Goal: Task Accomplishment & Management: Complete application form

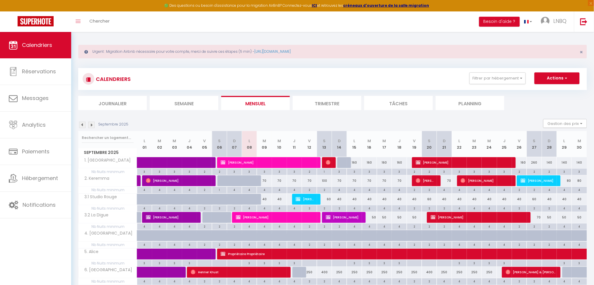
scroll to position [1, 0]
click at [91, 123] on img at bounding box center [91, 125] width 6 height 6
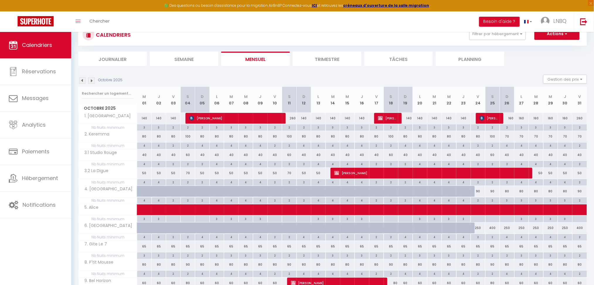
scroll to position [40, 0]
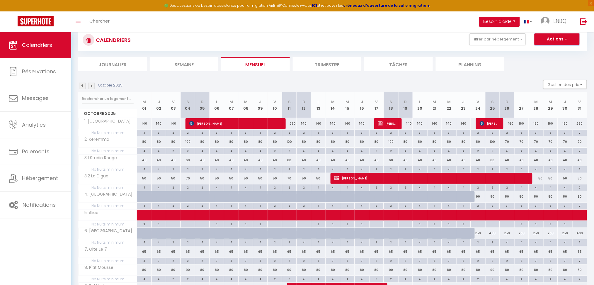
click at [554, 39] on button "Actions" at bounding box center [557, 39] width 45 height 12
click at [546, 55] on link "Nouvelle réservation" at bounding box center [551, 52] width 51 height 9
select select
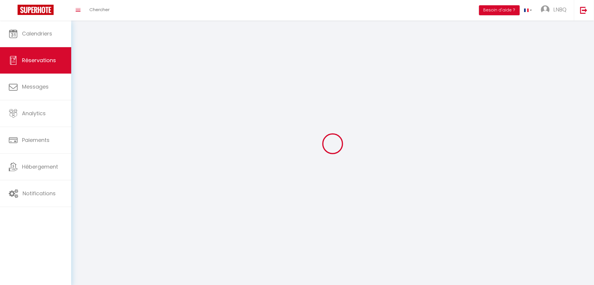
select select
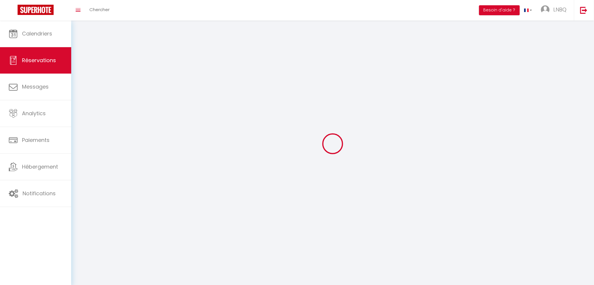
select select
checkbox input "false"
select select
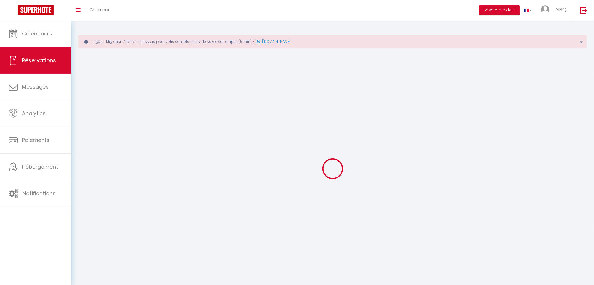
select select
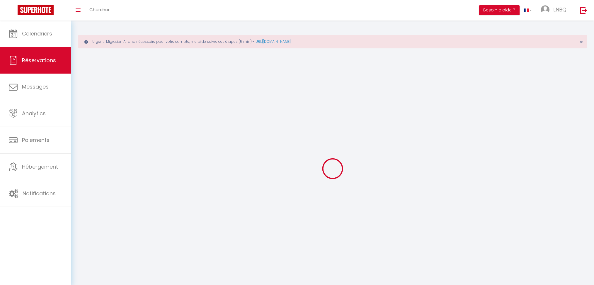
select select
checkbox input "false"
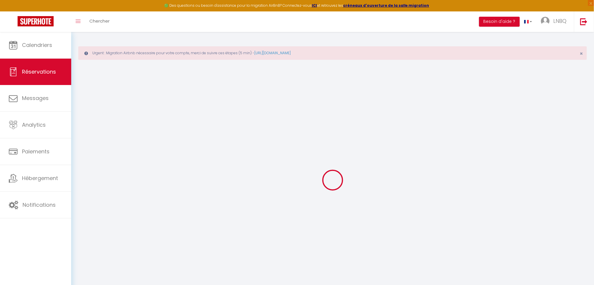
select select
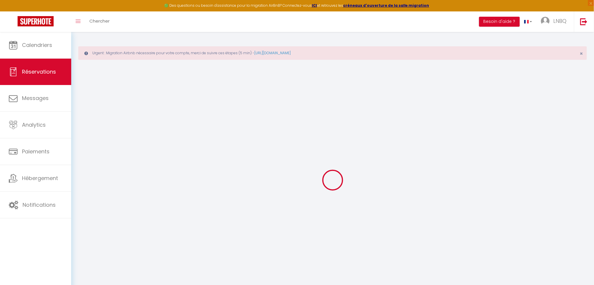
select select
checkbox input "false"
select select
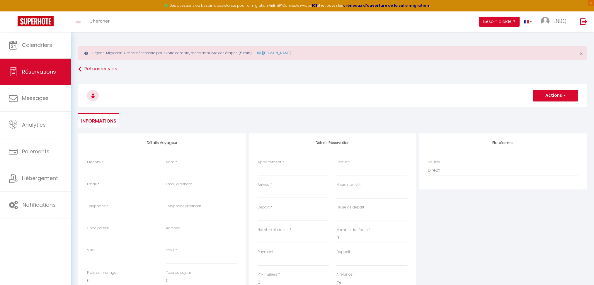
select select
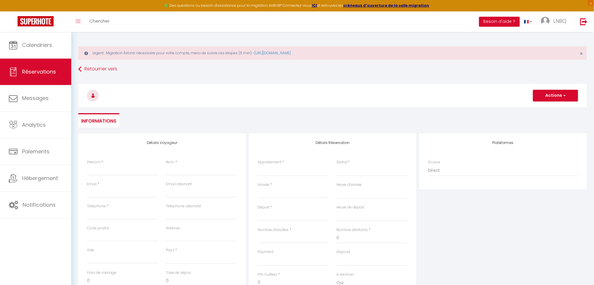
checkbox input "false"
select select
click at [290, 169] on select "1. [GEOGRAPHIC_DATA] 2. Keremma 3.1 Studio Rouge 3.2 La Digue 4. La Potinière 5…" at bounding box center [293, 170] width 71 height 11
select select "28994"
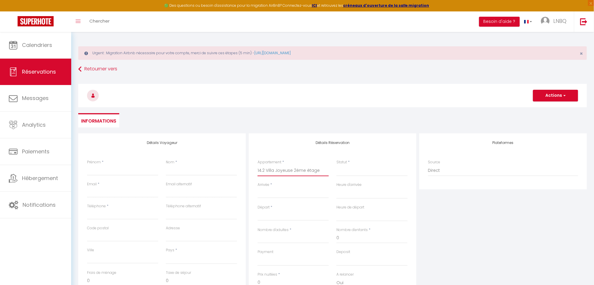
click at [258, 165] on select "1. [GEOGRAPHIC_DATA] 2. Keremma 3.1 Studio Rouge 3.2 La Digue 4. La Potinière 5…" at bounding box center [293, 170] width 71 height 11
select select
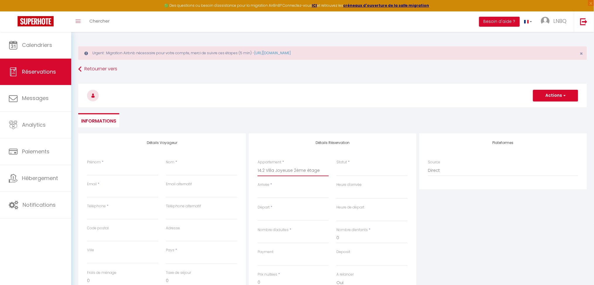
select select
checkbox input "false"
click at [275, 193] on input "Arrivée" at bounding box center [293, 194] width 71 height 8
select select
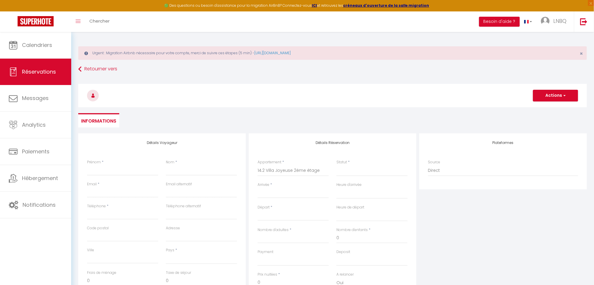
select select
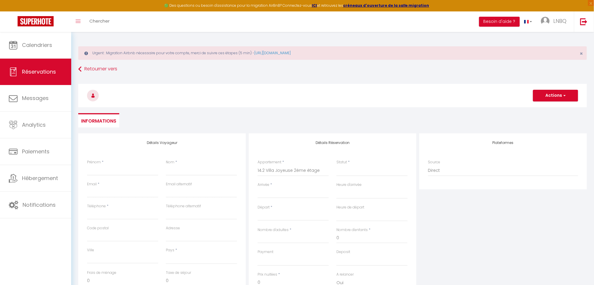
checkbox input "false"
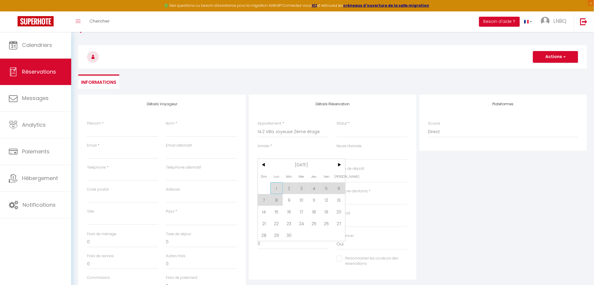
scroll to position [39, 0]
click at [335, 164] on span ">" at bounding box center [339, 165] width 13 height 12
click at [329, 210] on span "17" at bounding box center [326, 211] width 13 height 12
select select
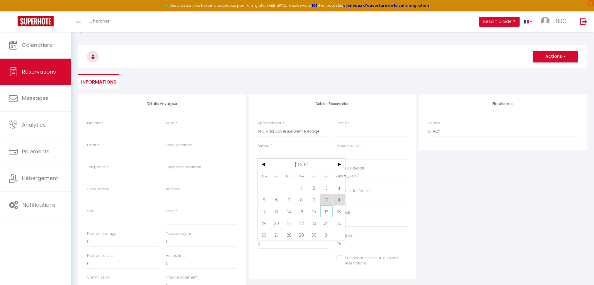
type input "Ven 17 Octobre 2025"
select select
type input "[DATE]"
select select
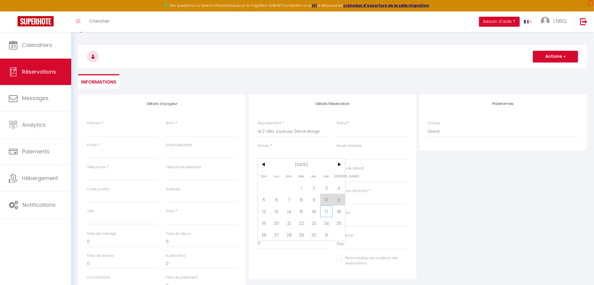
select select
checkbox input "false"
click at [278, 176] on input "[DATE]" at bounding box center [293, 177] width 71 height 8
click at [291, 245] on span "21" at bounding box center [289, 245] width 13 height 12
select select
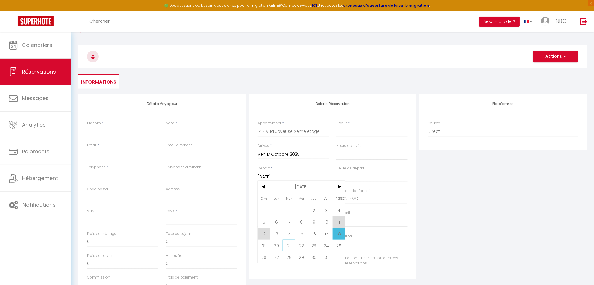
select select
type input "[DATE]"
select select
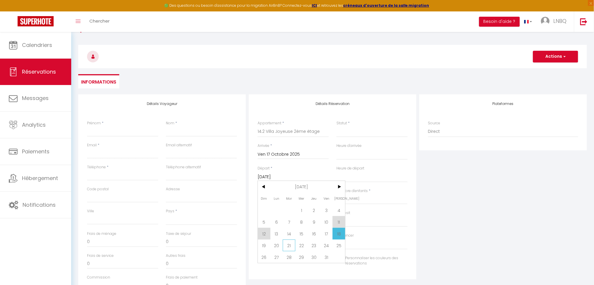
select select
checkbox input "false"
click at [297, 197] on input "Nombre d'adultes" at bounding box center [293, 199] width 71 height 11
type input "2"
select select
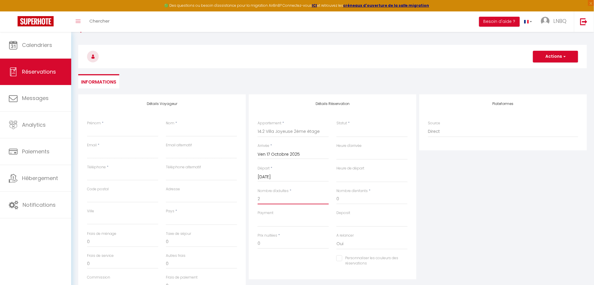
select select
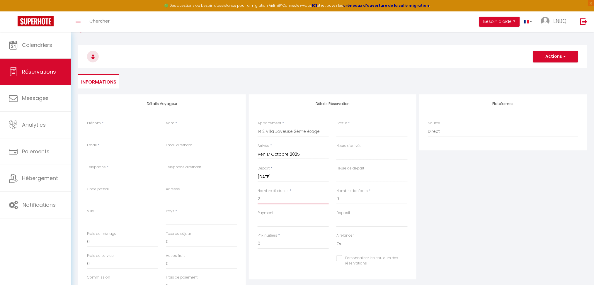
checkbox input "false"
select select
type input "100"
type input "8"
select select
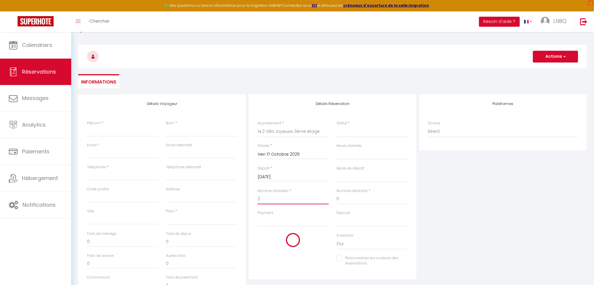
select select
type input "255"
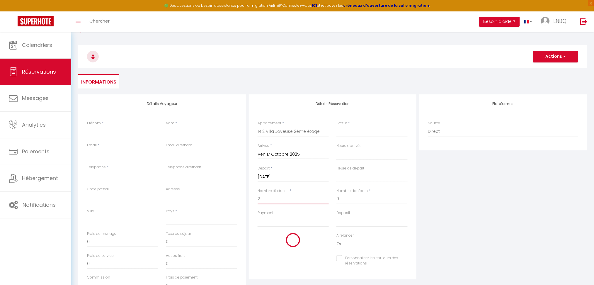
checkbox input "false"
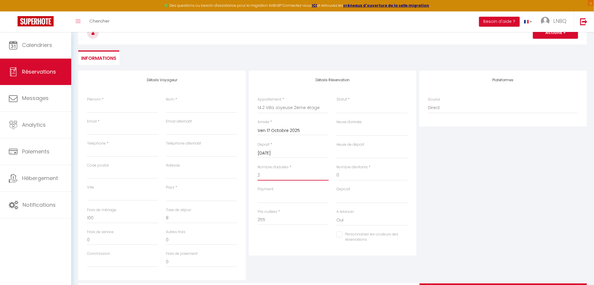
scroll to position [98, 0]
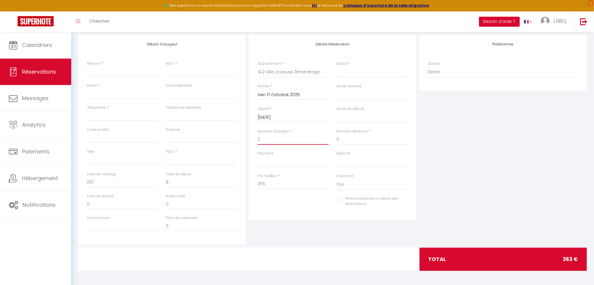
type input "2"
click at [501, 192] on div "Plateformes Source Direct [DOMAIN_NAME] [DOMAIN_NAME] Chalet montagne Expedia G…" at bounding box center [503, 140] width 171 height 210
click at [101, 71] on input "Prénom" at bounding box center [122, 72] width 71 height 11
click at [97, 115] on input "Téléphone" at bounding box center [122, 116] width 71 height 11
type input "0"
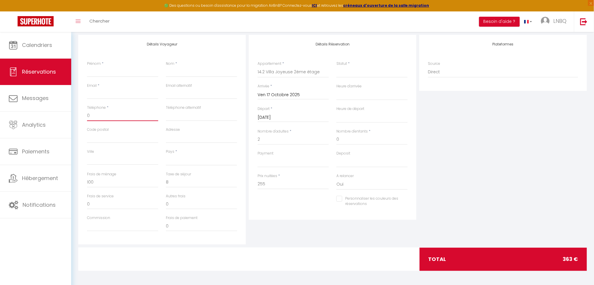
select select
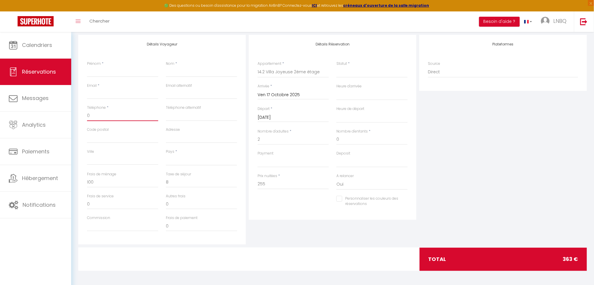
select select
checkbox input "false"
type input "06"
select select
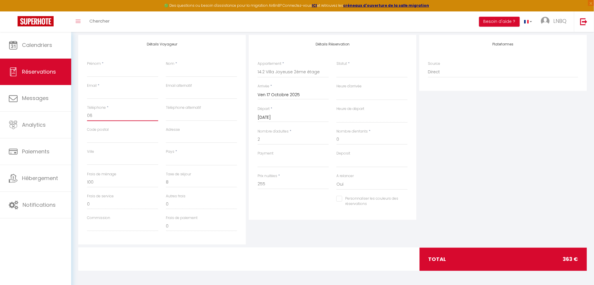
select select
checkbox input "false"
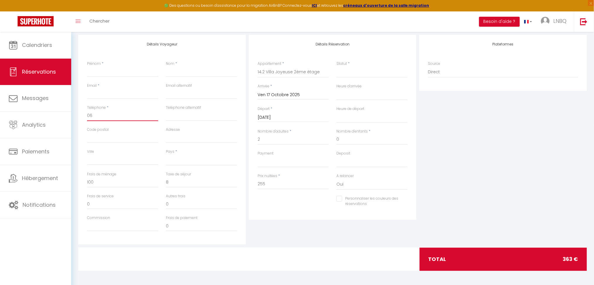
type input "067"
select select
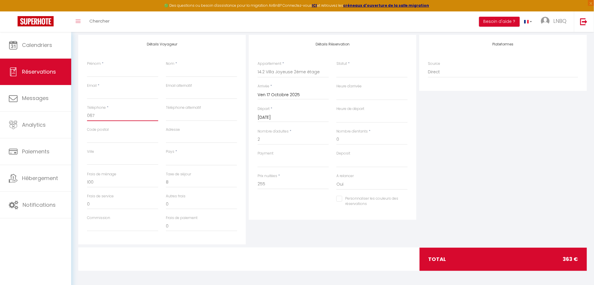
select select
checkbox input "false"
type input "0676"
select select
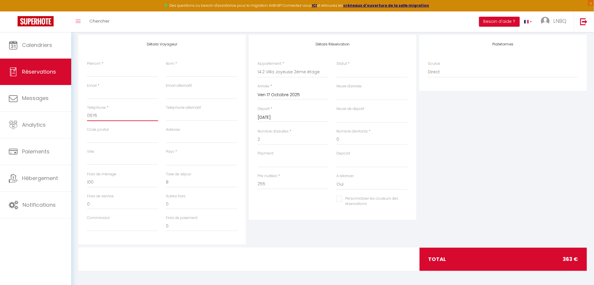
select select
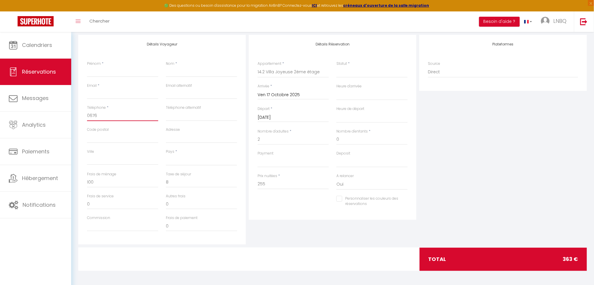
checkbox input "false"
type input "06763"
select select
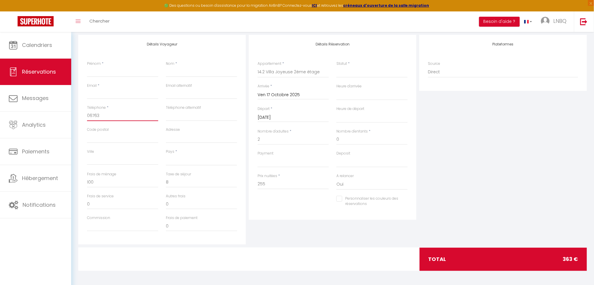
select select
checkbox input "false"
type input "067633"
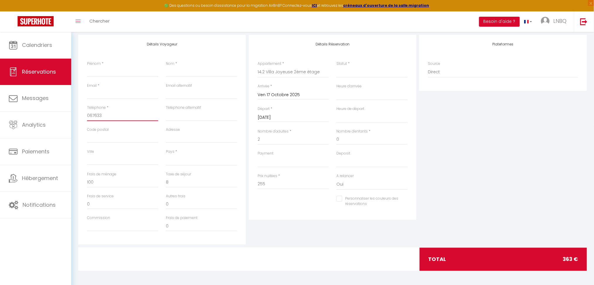
select select
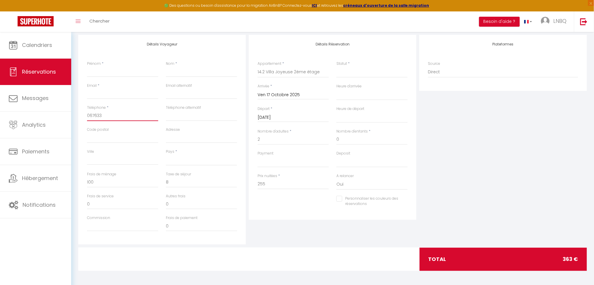
select select
checkbox input "false"
type input "0676338"
select select
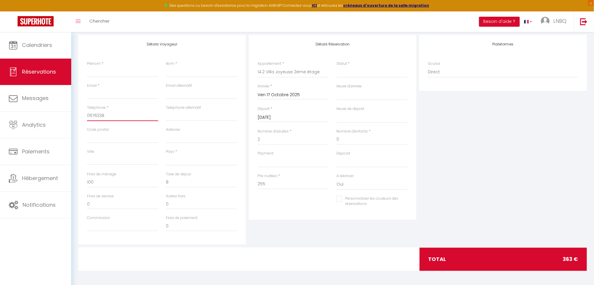
select select
checkbox input "false"
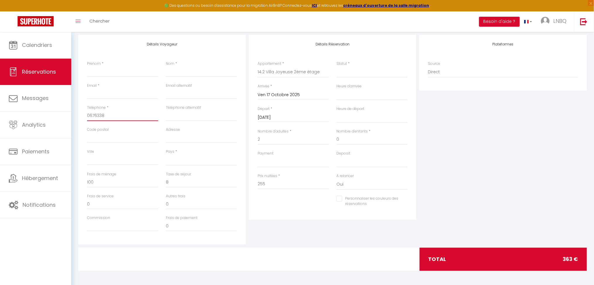
type input "06763389"
select select
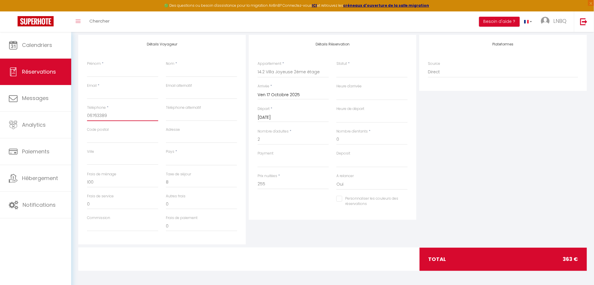
select select
checkbox input "false"
type input "067633896"
select select
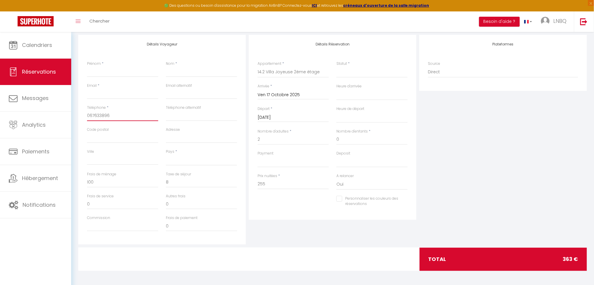
select select
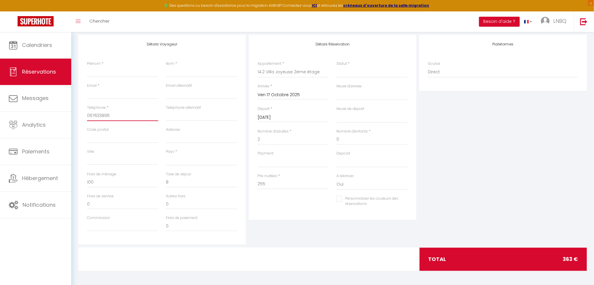
checkbox input "false"
type input "0676338962"
select select
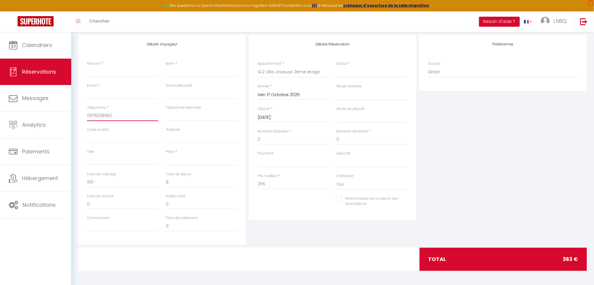
select select
checkbox input "false"
type input "0676338962"
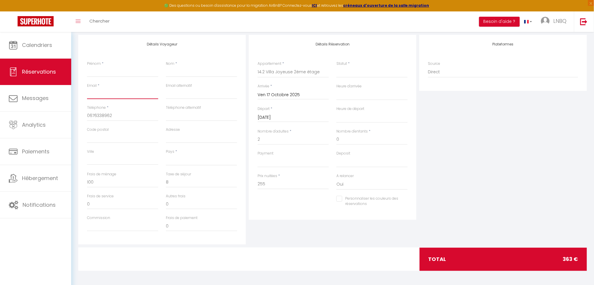
click at [90, 92] on input "Email client" at bounding box center [122, 94] width 71 height 11
paste input "[EMAIL_ADDRESS][DOMAIN_NAME]"
type input "[EMAIL_ADDRESS][DOMAIN_NAME]"
select select
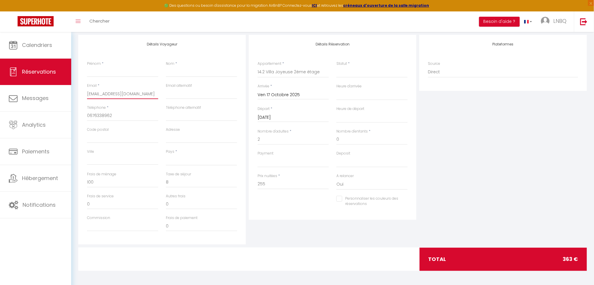
select select
checkbox input "false"
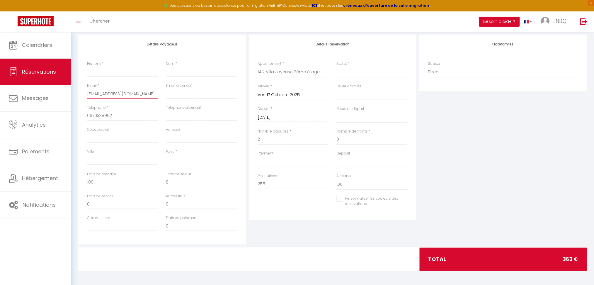
type input "[EMAIL_ADDRESS][DOMAIN_NAME]"
click at [113, 64] on div "Prénom *" at bounding box center [122, 69] width 71 height 16
click at [109, 75] on input "Prénom" at bounding box center [122, 72] width 71 height 11
paste input "[PERSON_NAME]"
type input "[PERSON_NAME]"
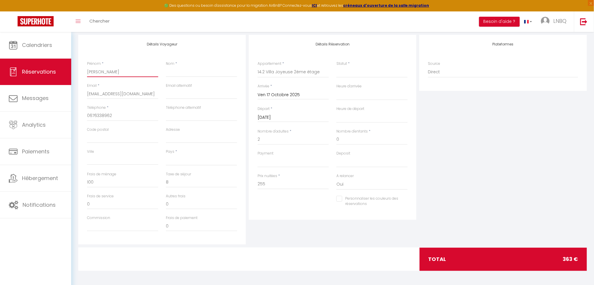
select select
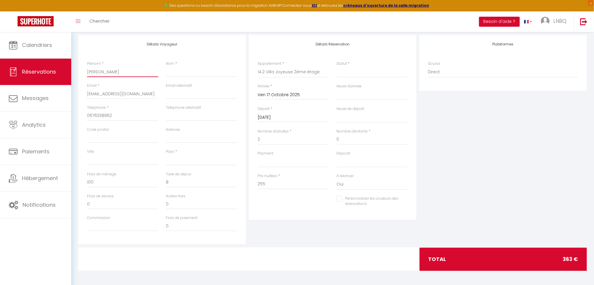
select select
checkbox input "false"
drag, startPoint x: 110, startPoint y: 70, endPoint x: 145, endPoint y: 70, distance: 35.2
click at [145, 70] on input "[PERSON_NAME]" at bounding box center [122, 72] width 71 height 11
click at [133, 69] on input "[PERSON_NAME]" at bounding box center [122, 72] width 71 height 11
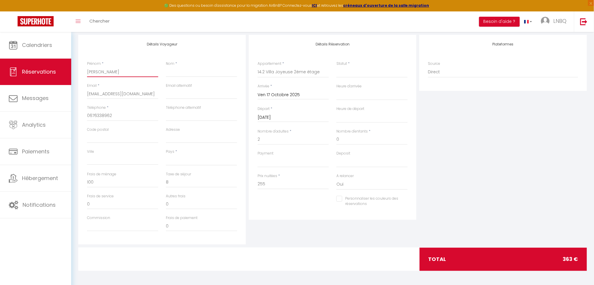
drag, startPoint x: 108, startPoint y: 72, endPoint x: 142, endPoint y: 68, distance: 33.9
click at [142, 68] on input "[PERSON_NAME]" at bounding box center [122, 72] width 71 height 11
type input "Bénédicte"
select select
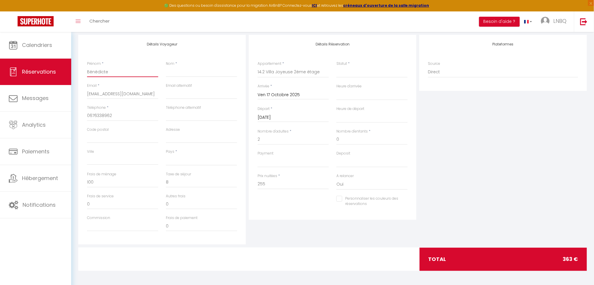
select select
checkbox input "false"
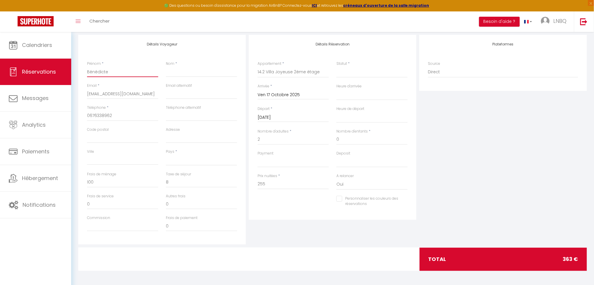
type input "Bénédicte"
click at [177, 75] on input "Nom" at bounding box center [201, 72] width 71 height 11
paste input "Lepoutre"
type input "Lepoutre"
select select
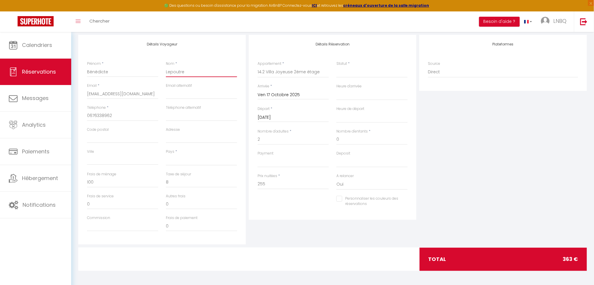
select select
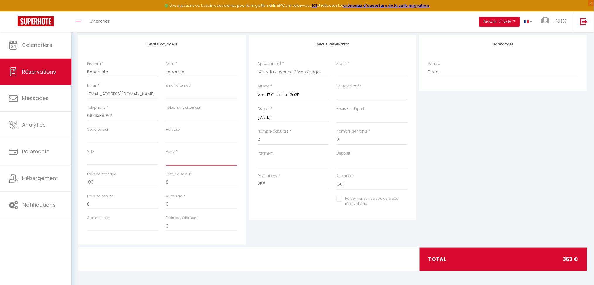
click at [170, 163] on select "[GEOGRAPHIC_DATA] [GEOGRAPHIC_DATA] [GEOGRAPHIC_DATA] [GEOGRAPHIC_DATA] [GEOGRA…" at bounding box center [201, 159] width 71 height 11
click at [166, 154] on select "[GEOGRAPHIC_DATA] [GEOGRAPHIC_DATA] [GEOGRAPHIC_DATA] [GEOGRAPHIC_DATA] [GEOGRA…" at bounding box center [201, 159] width 71 height 11
click at [348, 72] on select "Confirmé Non Confirmé [PERSON_NAME] par le voyageur No Show Request" at bounding box center [371, 72] width 71 height 11
click at [336, 67] on select "Confirmé Non Confirmé [PERSON_NAME] par le voyageur No Show Request" at bounding box center [371, 72] width 71 height 11
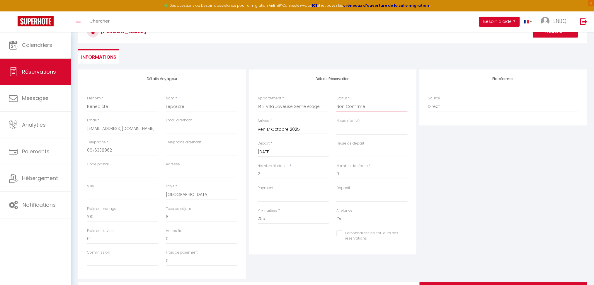
scroll to position [20, 0]
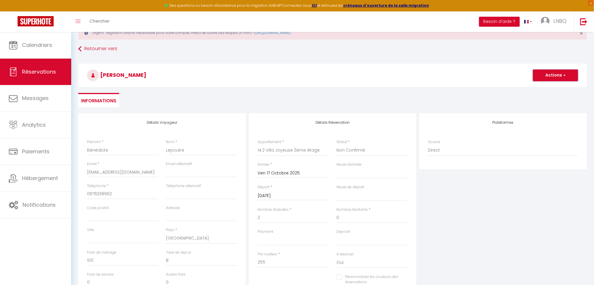
click at [550, 75] on button "Actions" at bounding box center [555, 75] width 45 height 12
click at [541, 90] on link "Enregistrer" at bounding box center [550, 88] width 46 height 8
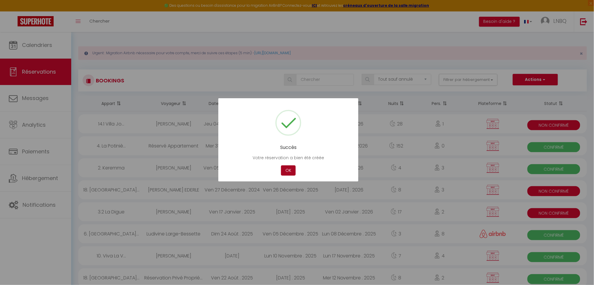
click at [292, 166] on button "OK" at bounding box center [288, 170] width 15 height 10
